Goal: Information Seeking & Learning: Learn about a topic

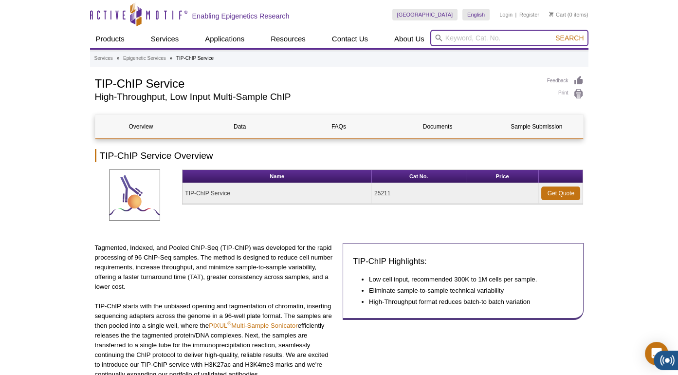
click at [501, 39] on input "search" at bounding box center [509, 38] width 158 height 17
type input "53040"
drag, startPoint x: 576, startPoint y: 36, endPoint x: 572, endPoint y: 39, distance: 5.3
click at [576, 36] on span "Search" at bounding box center [569, 38] width 28 height 8
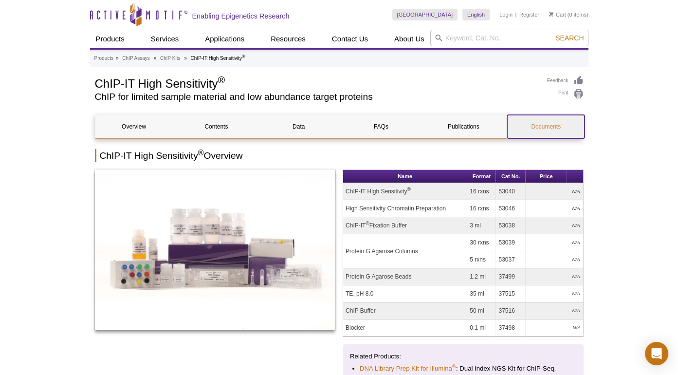
click at [551, 123] on link "Documents" at bounding box center [545, 126] width 77 height 23
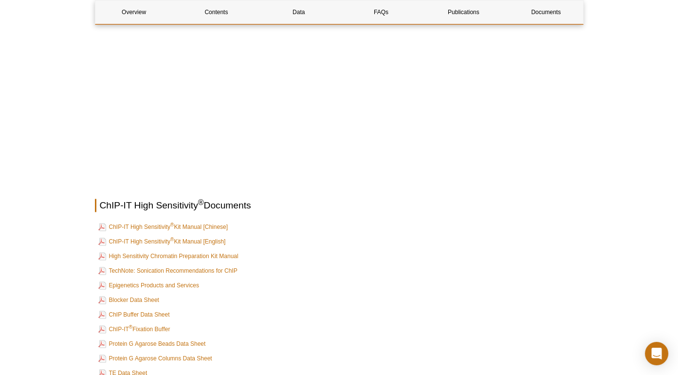
scroll to position [3439, 0]
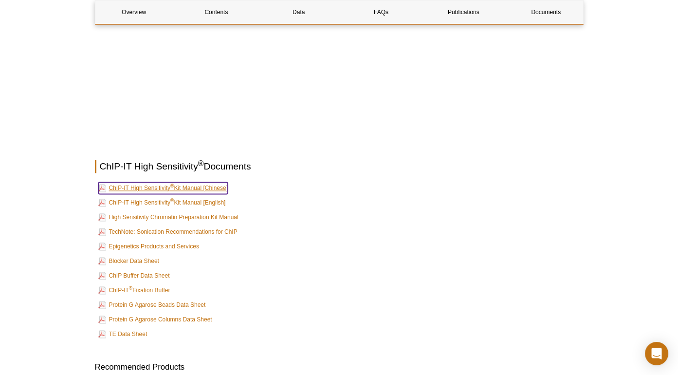
click at [206, 182] on link "ChIP-IT High Sensitivity ® Kit Manual [Chinese]" at bounding box center [163, 188] width 130 height 12
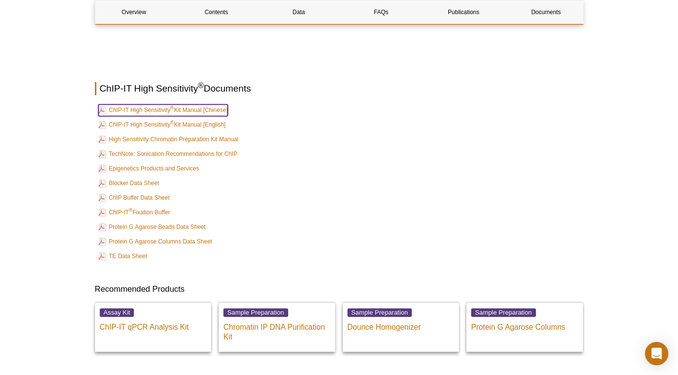
scroll to position [3556, 0]
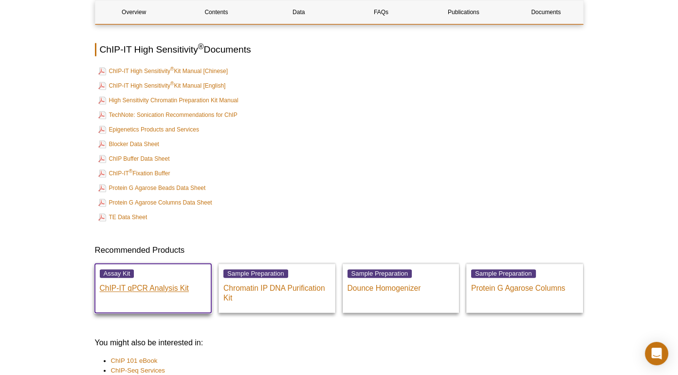
click at [119, 278] on p "ChIP-IT qPCR Analysis Kit" at bounding box center [153, 285] width 107 height 15
